Goal: Information Seeking & Learning: Learn about a topic

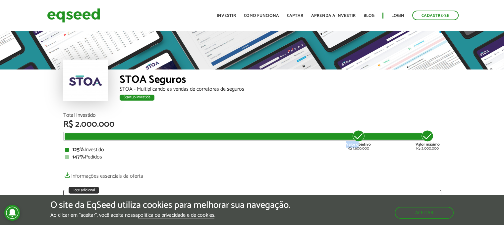
drag, startPoint x: 358, startPoint y: 135, endPoint x: 346, endPoint y: 138, distance: 12.7
click at [346, 134] on div "Valor objetivo R$ 1.600.000 Valor máximo R$ 2.000.000" at bounding box center [247, 134] width 365 height 0
click at [370, 145] on strong "Valor objetivo" at bounding box center [358, 145] width 25 height 6
